Goal: Task Accomplishment & Management: Manage account settings

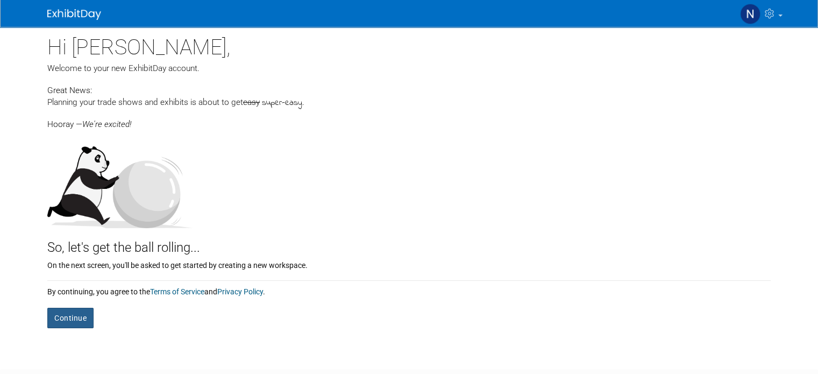
click at [62, 318] on button "Continue" at bounding box center [70, 318] width 46 height 20
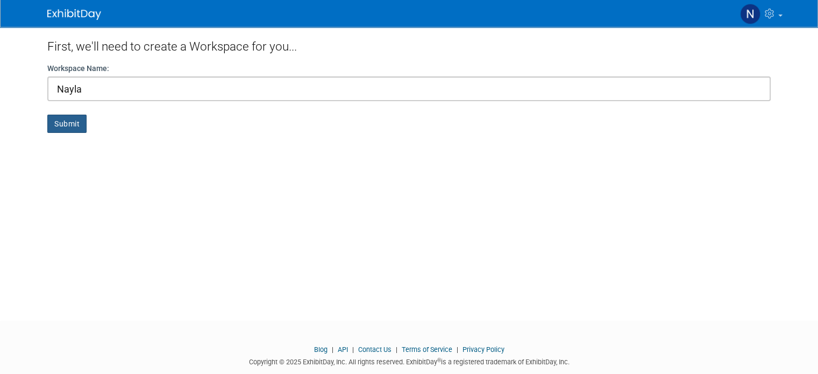
type input "Nayla"
click at [63, 125] on button "Submit" at bounding box center [66, 124] width 39 height 18
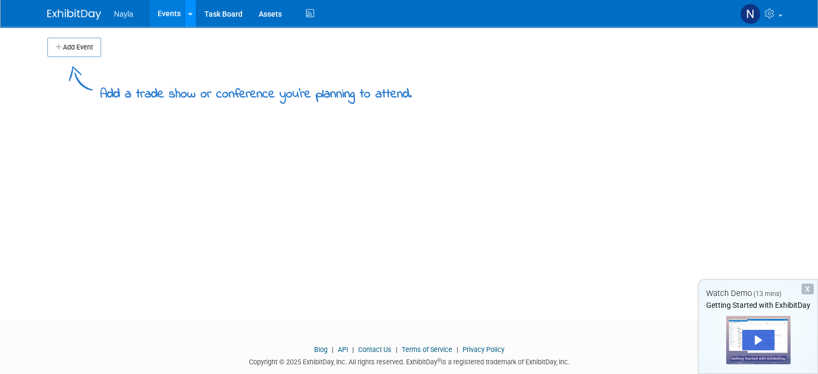
click at [188, 17] on div at bounding box center [190, 13] width 4 height 11
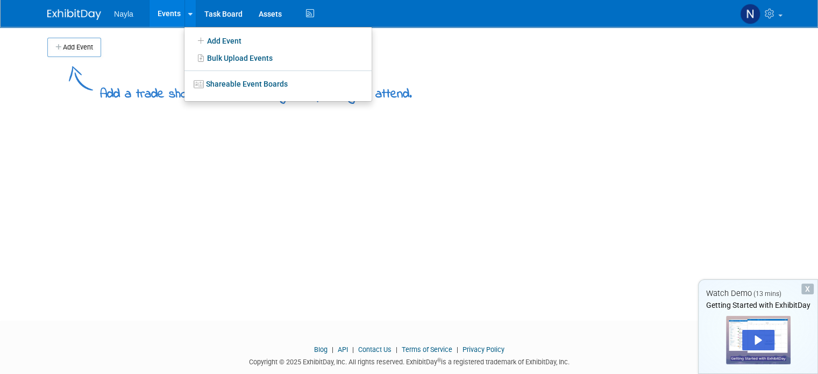
click at [69, 76] on img at bounding box center [81, 78] width 24 height 24
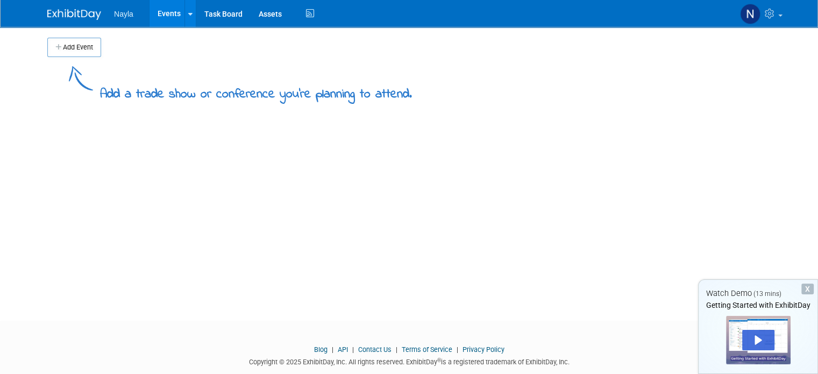
click at [114, 12] on span "Nayla" at bounding box center [123, 14] width 19 height 9
click at [184, 22] on link at bounding box center [189, 13] width 11 height 27
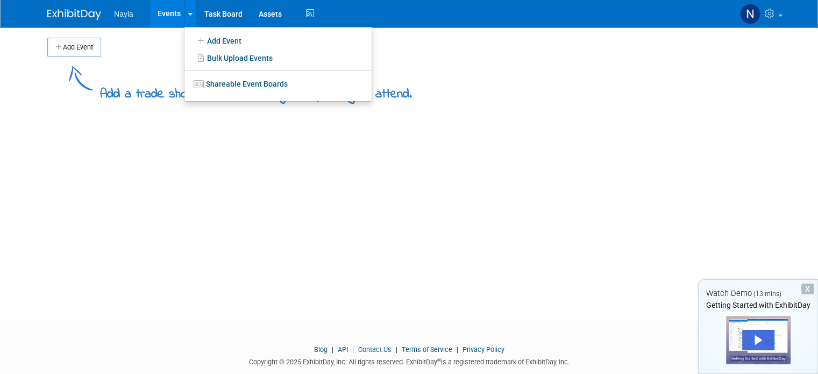
click at [156, 12] on link "Events" at bounding box center [168, 13] width 39 height 27
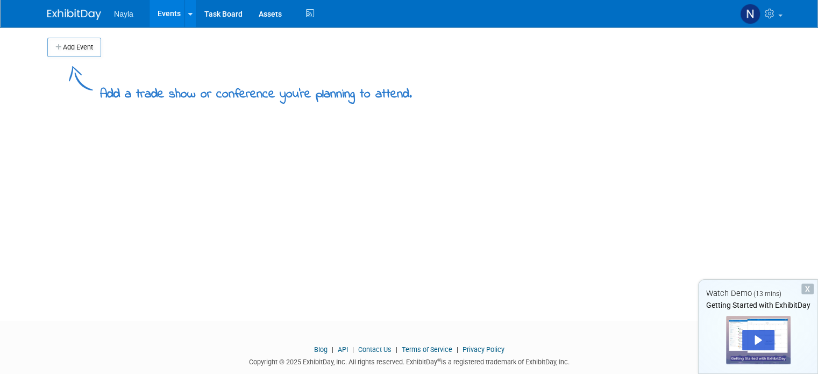
click at [156, 12] on link "Events" at bounding box center [168, 13] width 39 height 27
